Goal: Information Seeking & Learning: Learn about a topic

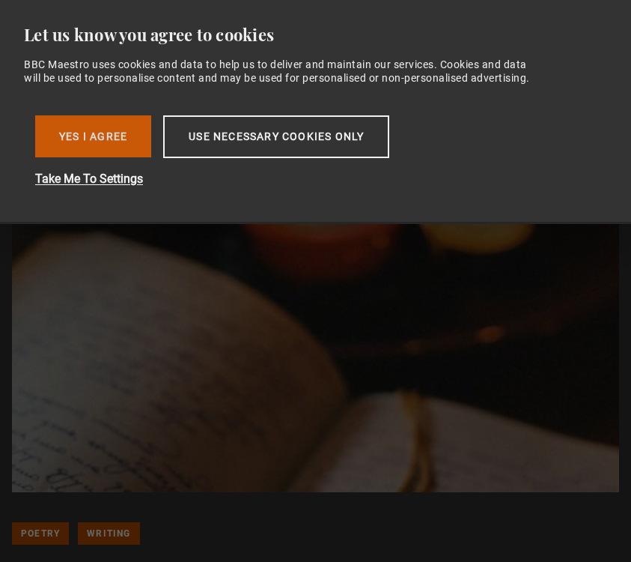
click at [72, 129] on button "Yes I Agree" at bounding box center [93, 136] width 116 height 42
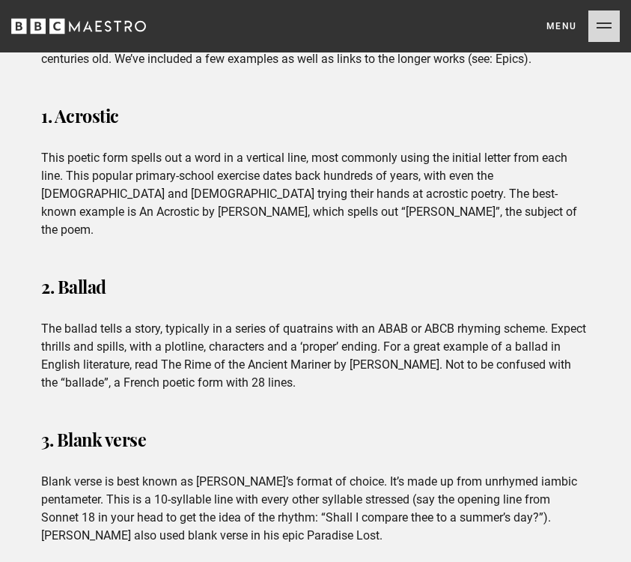
scroll to position [969, 0]
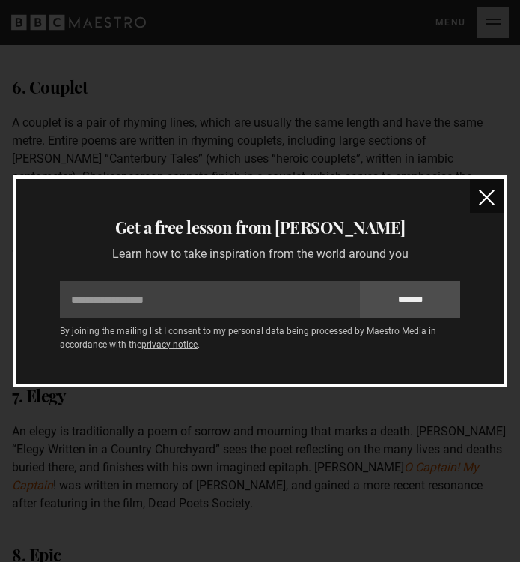
scroll to position [1765, 0]
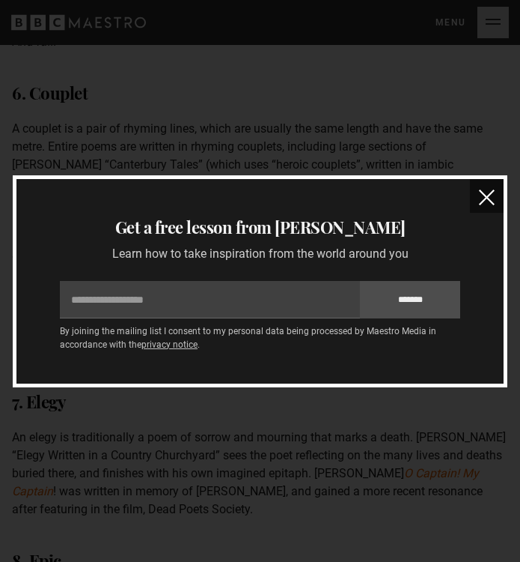
click at [478, 194] on button "close" at bounding box center [487, 196] width 34 height 34
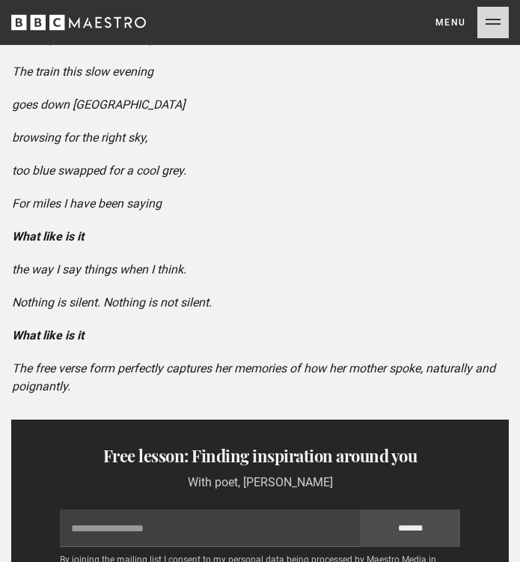
scroll to position [2716, 0]
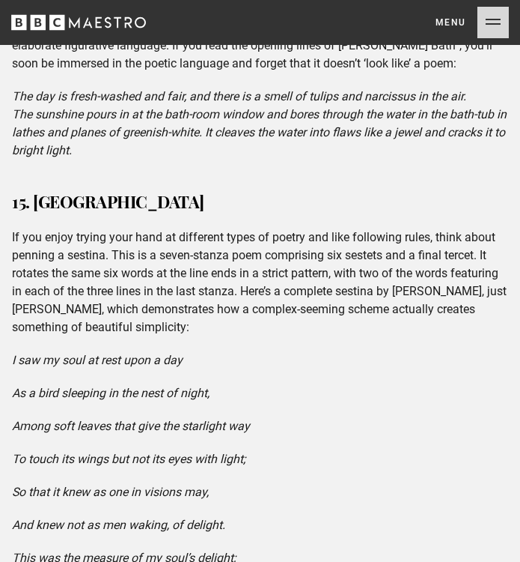
scroll to position [4288, 0]
click at [356, 228] on p "If you enjoy trying your hand at different types of poetry and like following r…" at bounding box center [260, 282] width 497 height 108
click at [297, 228] on p "If you enjoy trying your hand at different types of poetry and like following r…" at bounding box center [260, 282] width 497 height 108
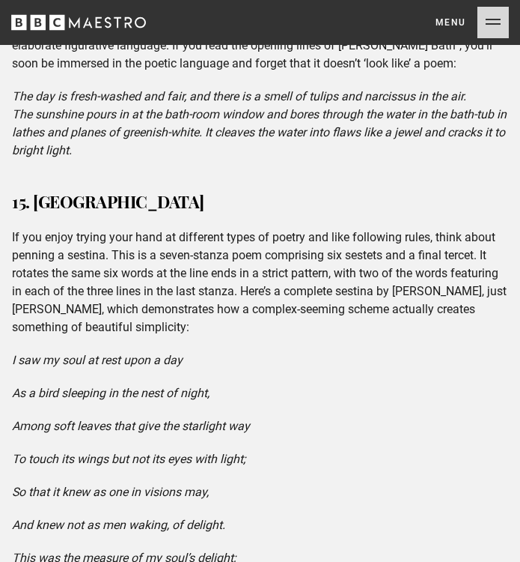
click at [447, 228] on p "If you enjoy trying your hand at different types of poetry and like following r…" at bounding box center [260, 282] width 497 height 108
click at [450, 228] on p "If you enjoy trying your hand at different types of poetry and like following r…" at bounding box center [260, 282] width 497 height 108
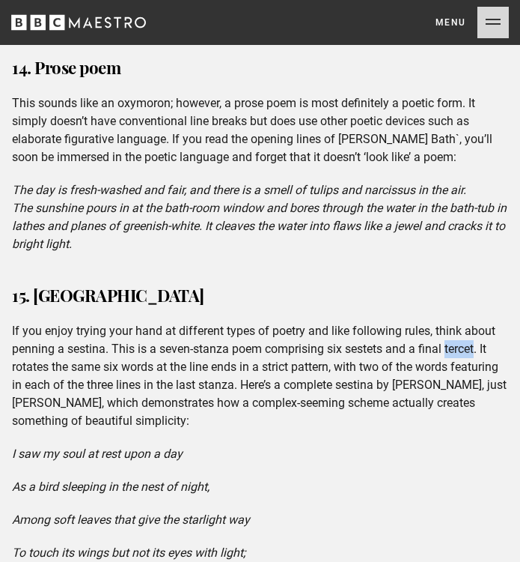
scroll to position [4180, 0]
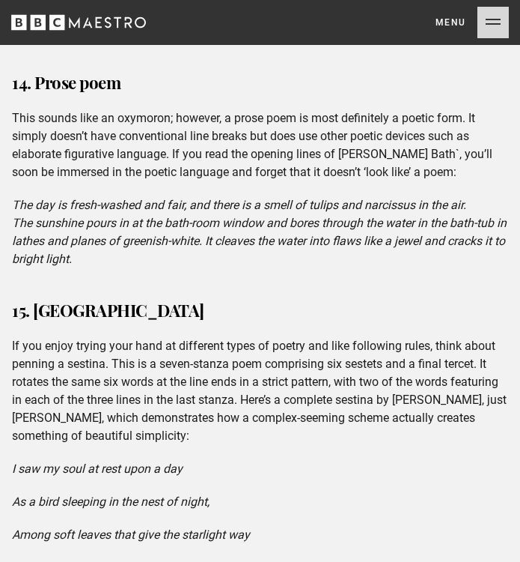
click at [265, 460] on p "I saw my soul at rest upon a day" at bounding box center [260, 469] width 497 height 18
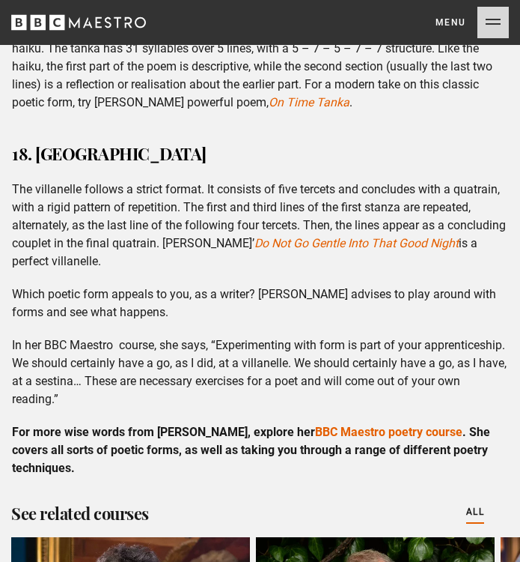
scroll to position [6807, 0]
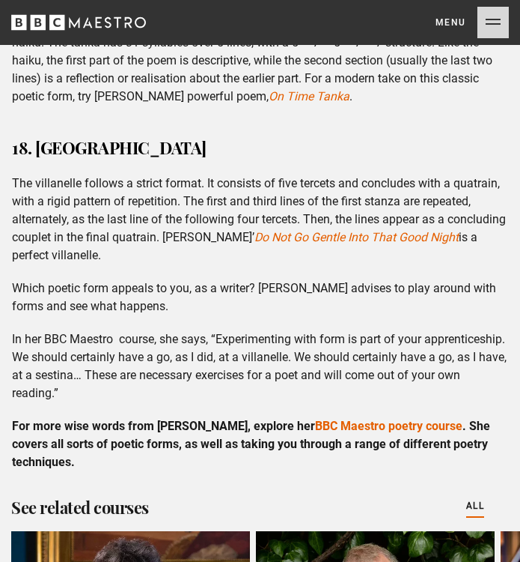
click at [191, 279] on p "Which poetic form appeals to you, as a writer? [PERSON_NAME] advises to play ar…" at bounding box center [260, 297] width 497 height 36
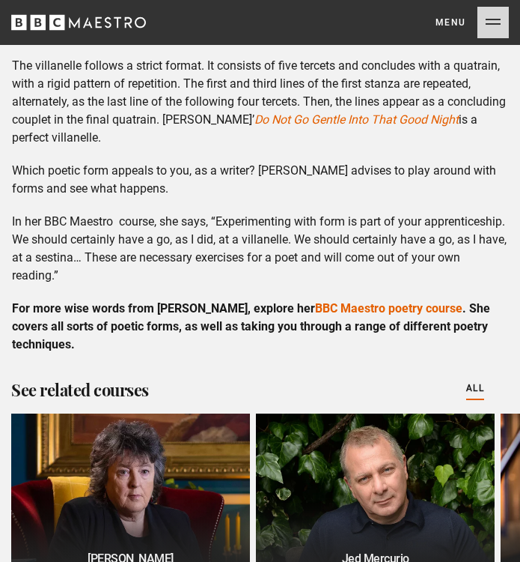
scroll to position [7082, 0]
